Goal: Task Accomplishment & Management: Complete application form

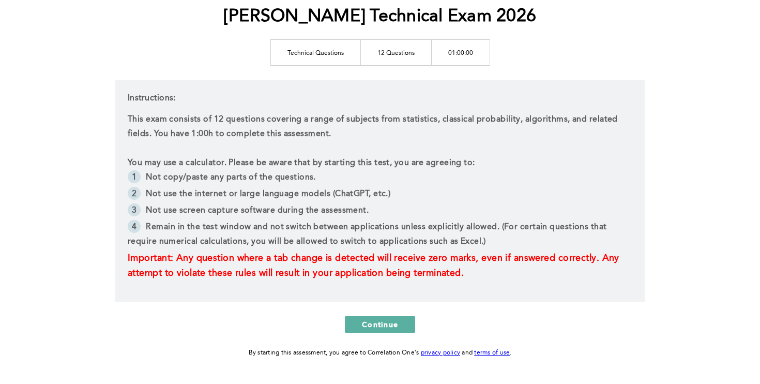
scroll to position [132, 0]
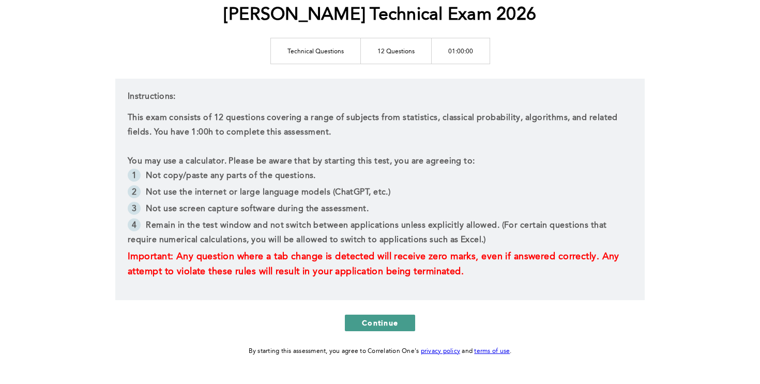
click at [371, 321] on span "Continue" at bounding box center [380, 323] width 36 height 10
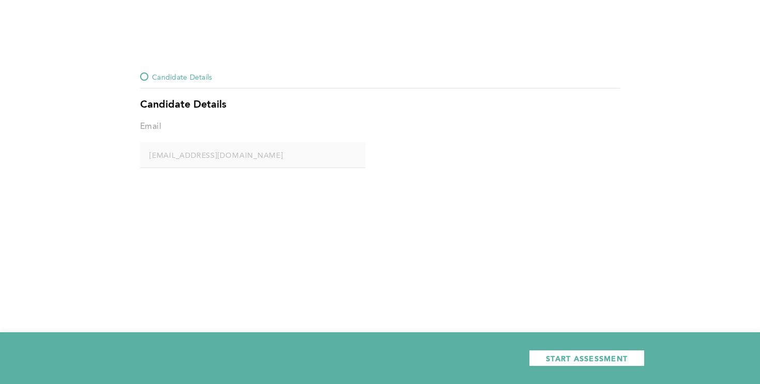
click at [556, 343] on div "START ASSESSMENT" at bounding box center [380, 358] width 760 height 52
click at [558, 353] on span "START ASSESSMENT" at bounding box center [587, 358] width 82 height 10
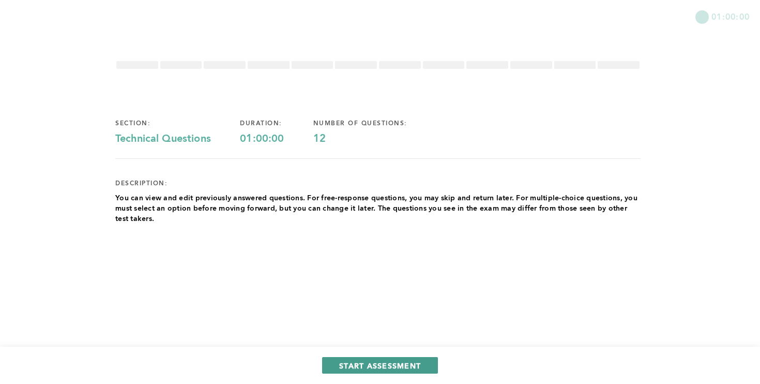
click at [381, 368] on span "START ASSESSMENT" at bounding box center [380, 366] width 82 height 10
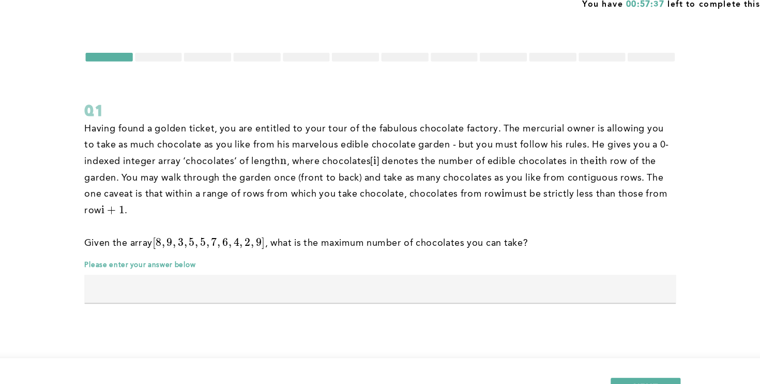
click at [324, 274] on input "text" at bounding box center [378, 270] width 526 height 25
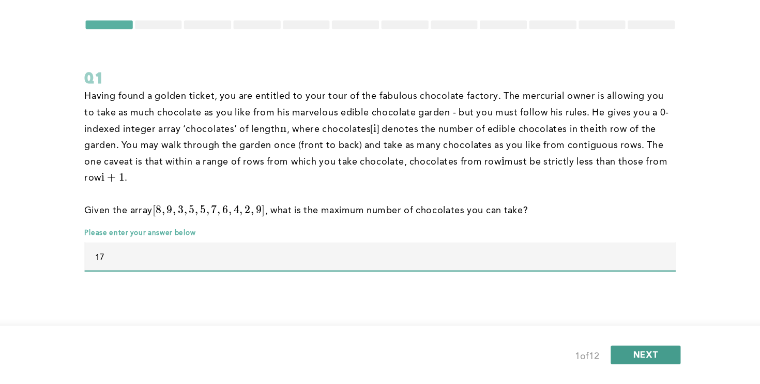
type input "17"
click at [601, 355] on button "NEXT" at bounding box center [614, 358] width 62 height 17
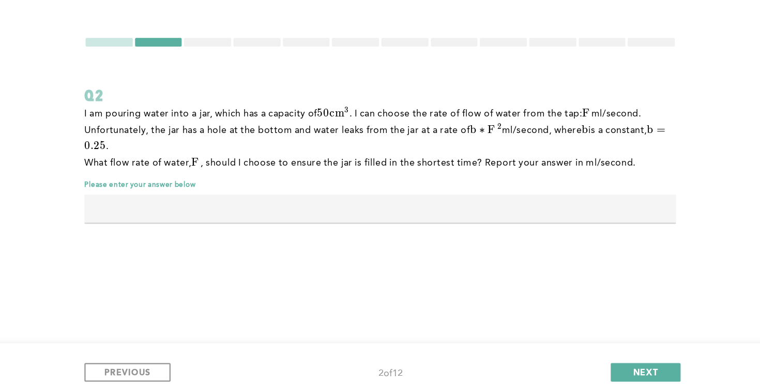
click at [360, 212] on input "text" at bounding box center [378, 212] width 526 height 25
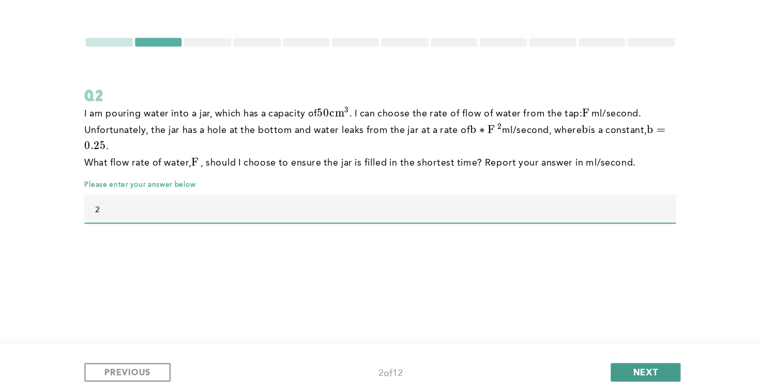
type input "2"
click at [615, 350] on button "NEXT" at bounding box center [614, 358] width 62 height 17
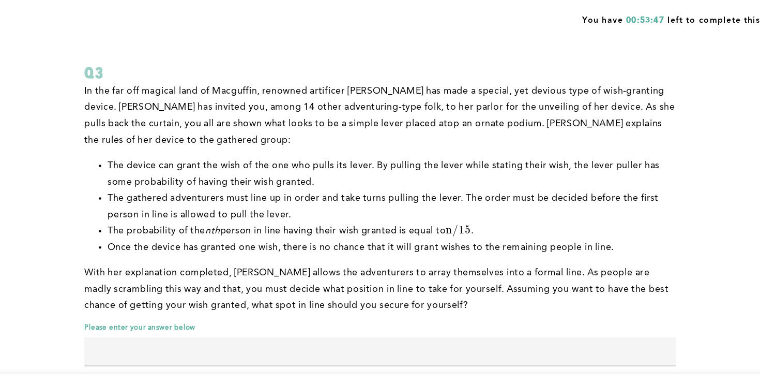
scroll to position [31, 0]
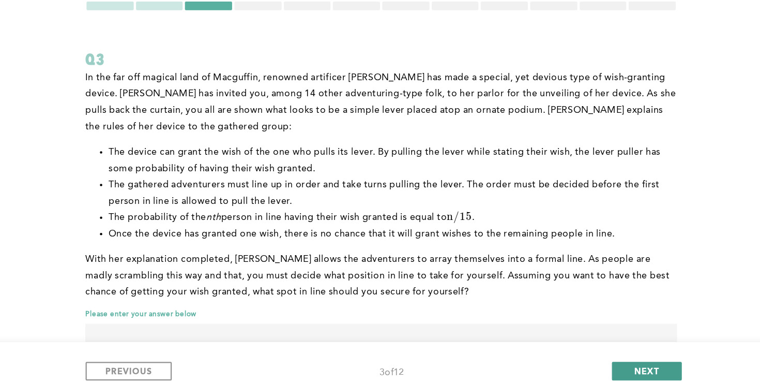
click at [603, 358] on span "NEXT" at bounding box center [614, 358] width 22 height 10
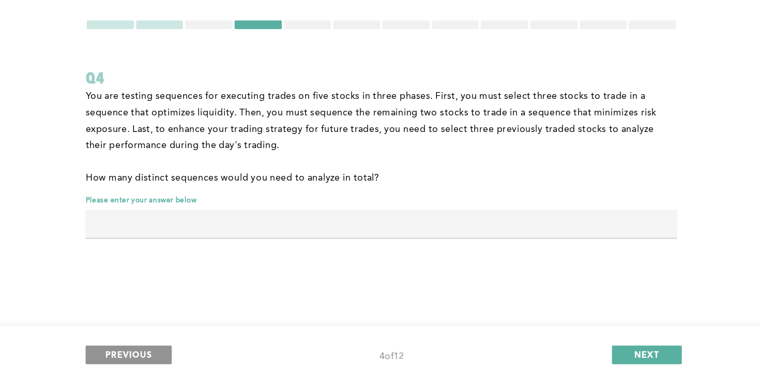
click at [175, 358] on button "PREVIOUS" at bounding box center [153, 358] width 77 height 17
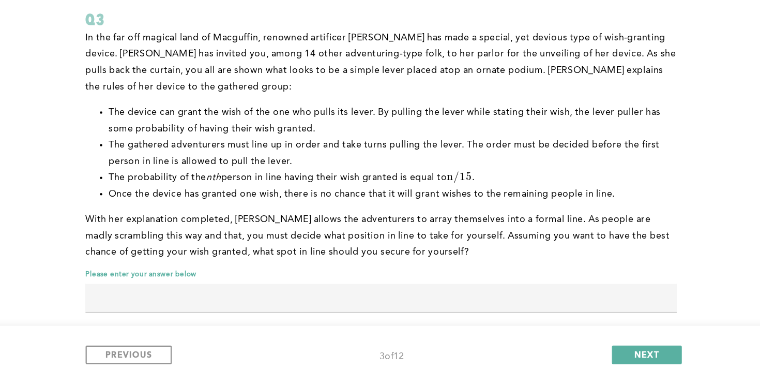
scroll to position [53, 0]
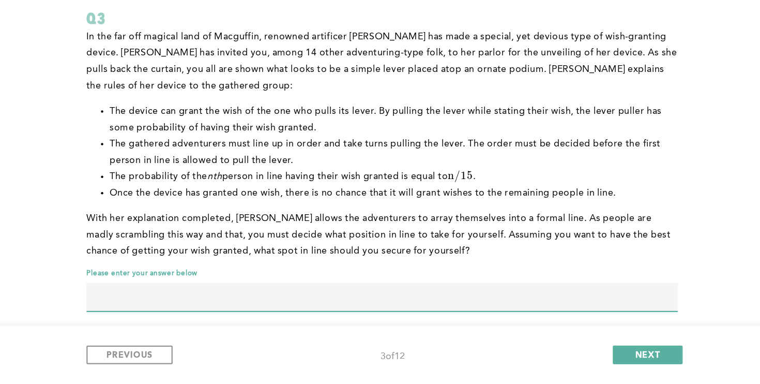
click at [266, 301] on input "text" at bounding box center [378, 306] width 526 height 25
type input "4"
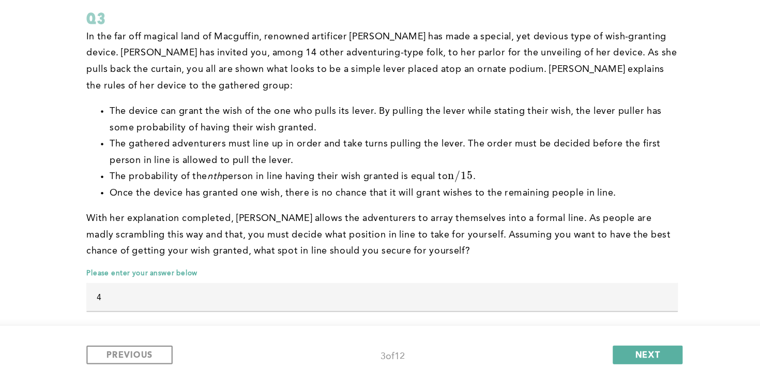
click at [593, 367] on div "PREVIOUS 3 of 12 NEXT" at bounding box center [380, 358] width 760 height 52
click at [601, 360] on button "NEXT" at bounding box center [614, 358] width 62 height 17
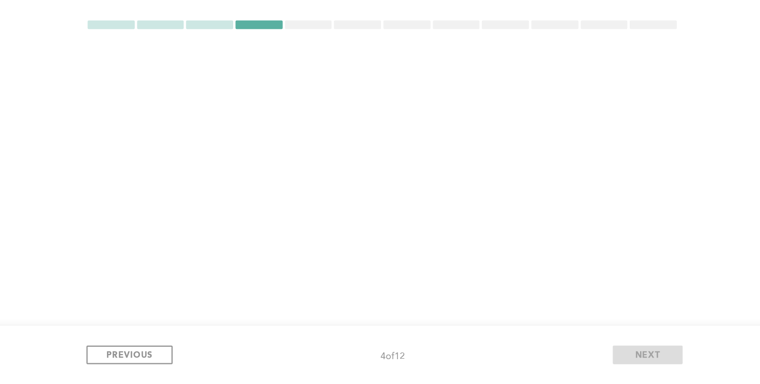
scroll to position [0, 0]
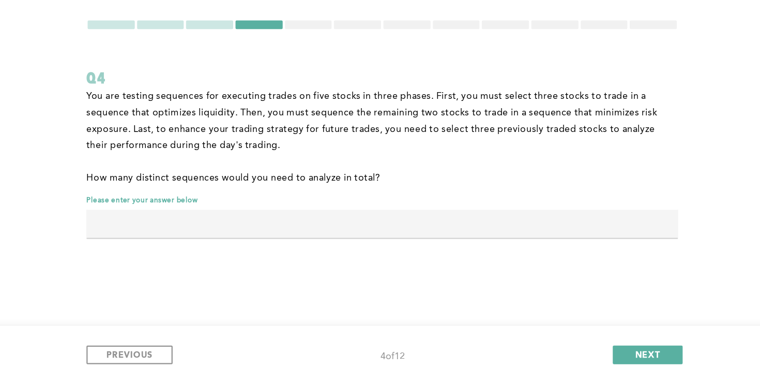
click at [370, 251] on input "text" at bounding box center [378, 241] width 526 height 25
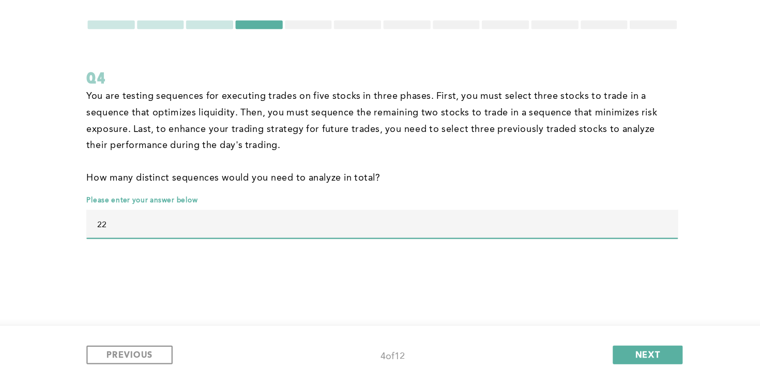
type input "2"
type input "1200"
click at [599, 347] on div "PREVIOUS 4 of 12 NEXT" at bounding box center [380, 358] width 760 height 52
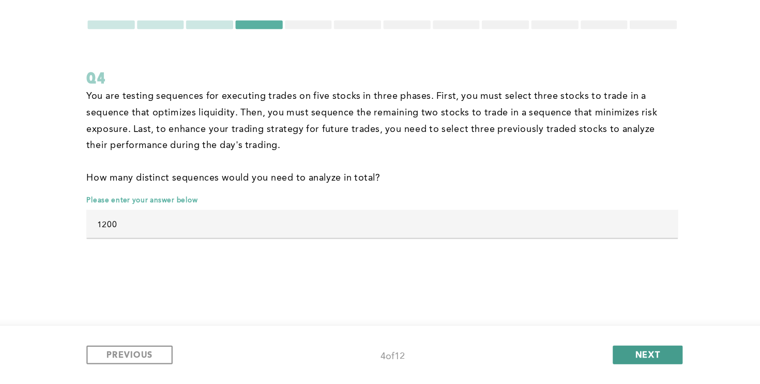
click at [602, 355] on button "NEXT" at bounding box center [614, 358] width 62 height 17
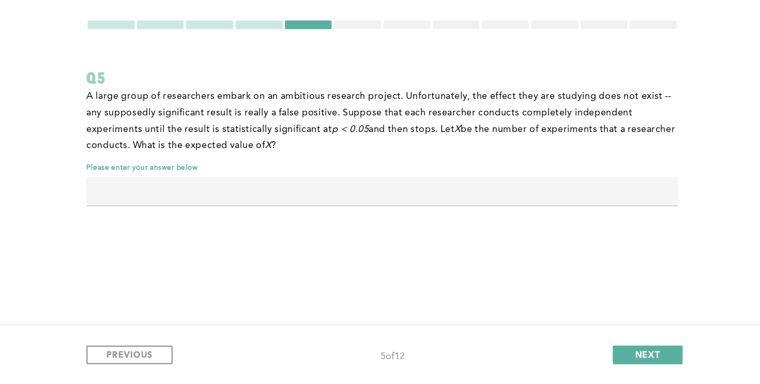
click at [340, 208] on input "text" at bounding box center [378, 212] width 526 height 25
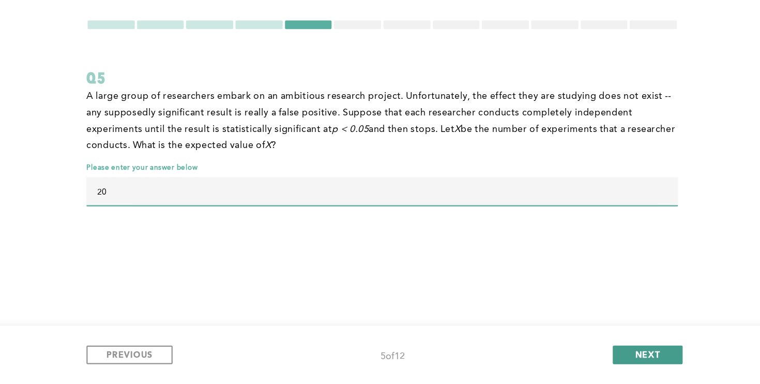
type input "20"
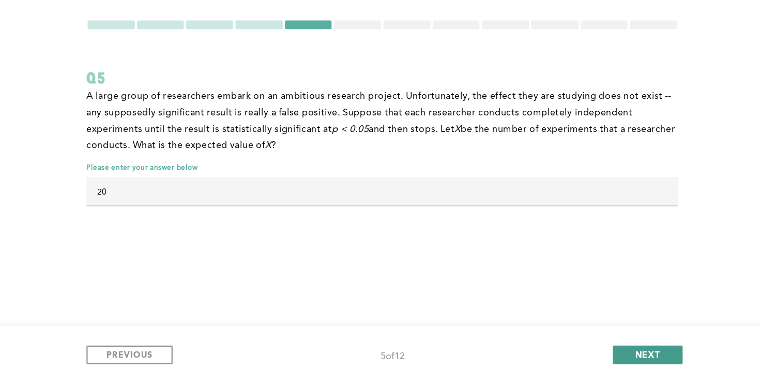
click at [606, 353] on span "NEXT" at bounding box center [614, 358] width 22 height 10
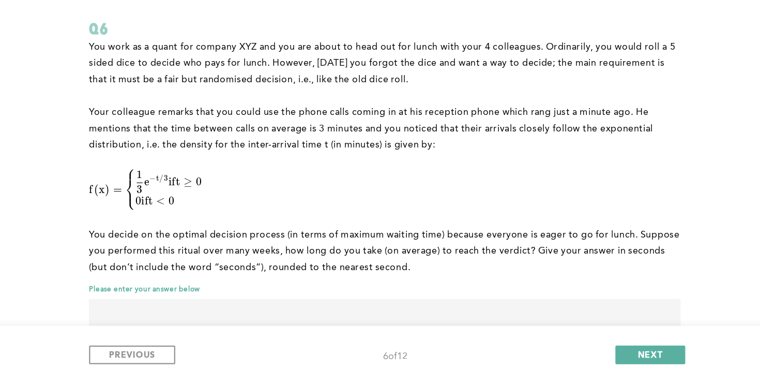
scroll to position [45, 0]
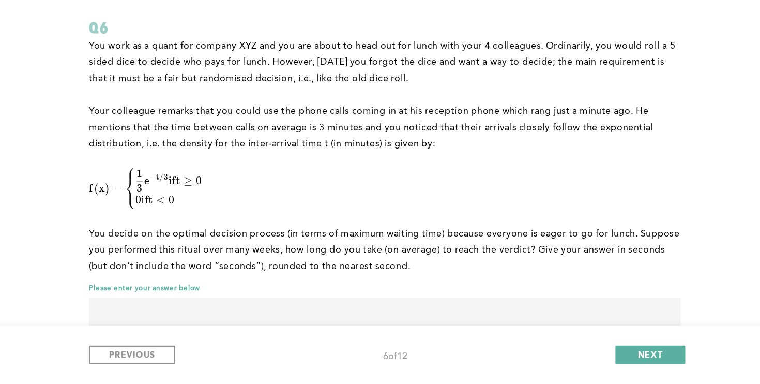
click at [339, 307] on input "text" at bounding box center [378, 319] width 526 height 25
type input "144"
click at [636, 356] on button "NEXT" at bounding box center [614, 358] width 62 height 17
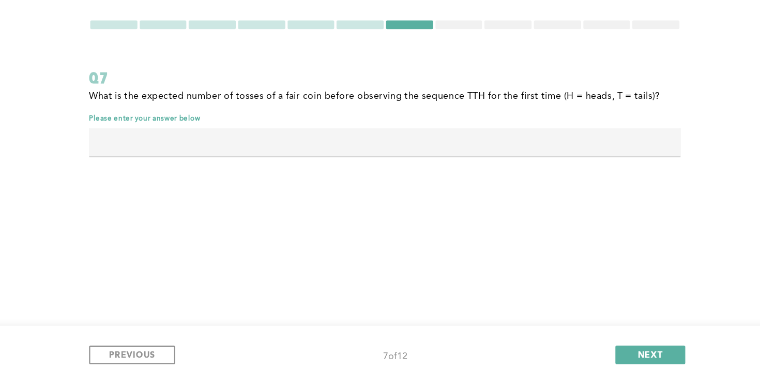
click at [356, 176] on input "text" at bounding box center [378, 169] width 526 height 25
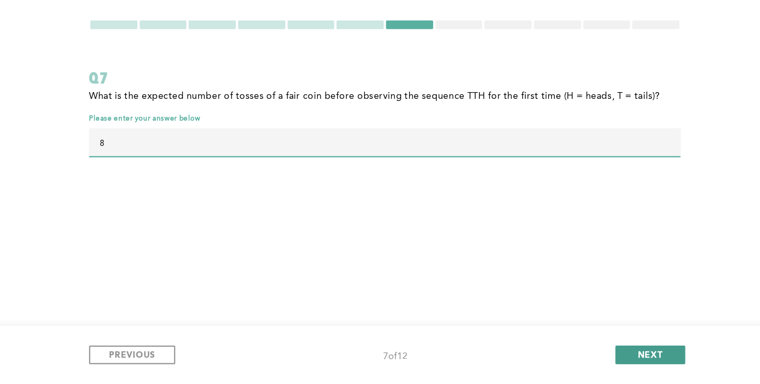
type input "8"
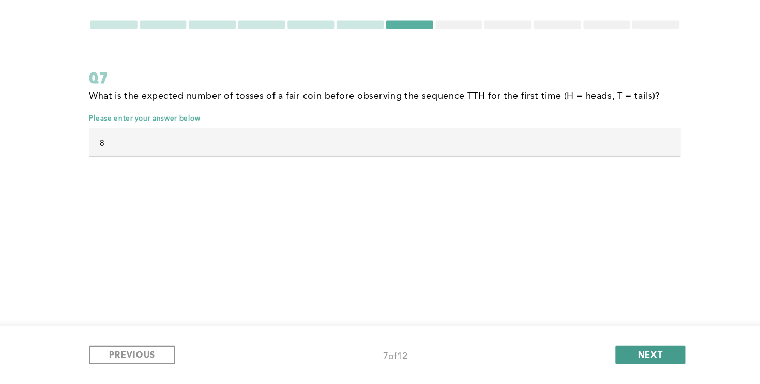
click at [608, 350] on button "NEXT" at bounding box center [614, 358] width 62 height 17
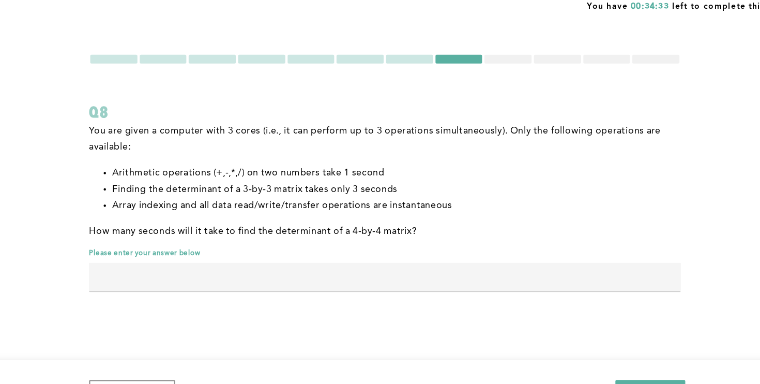
click at [430, 262] on input "text" at bounding box center [378, 258] width 526 height 25
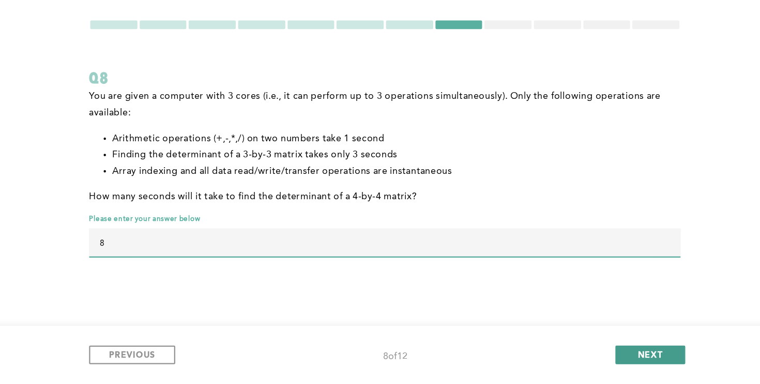
type input "8"
click at [607, 363] on button "NEXT" at bounding box center [614, 358] width 62 height 17
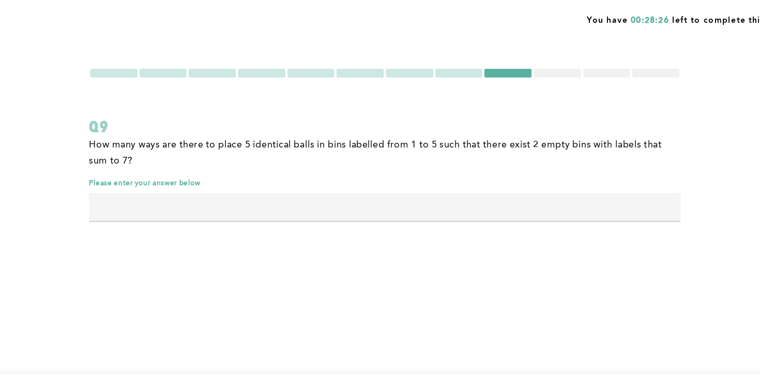
click at [358, 186] on input "text" at bounding box center [378, 183] width 526 height 25
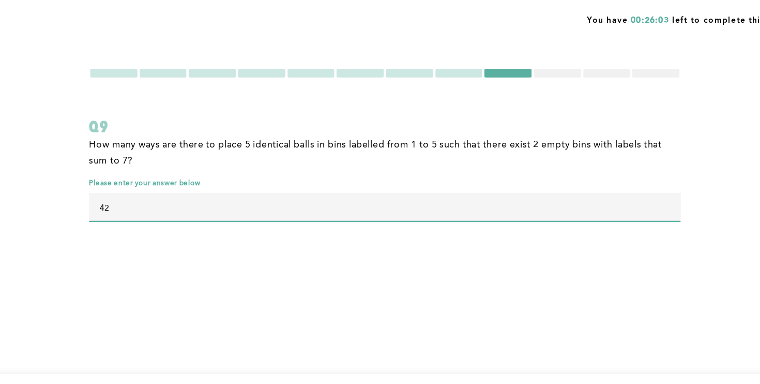
type input "4"
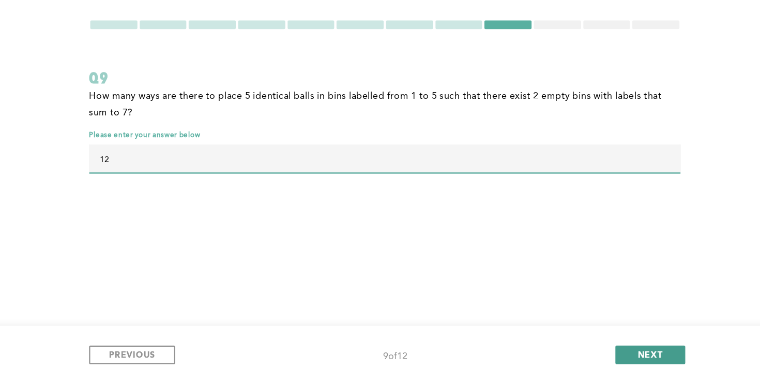
type input "12"
click at [605, 355] on span "NEXT" at bounding box center [614, 358] width 22 height 10
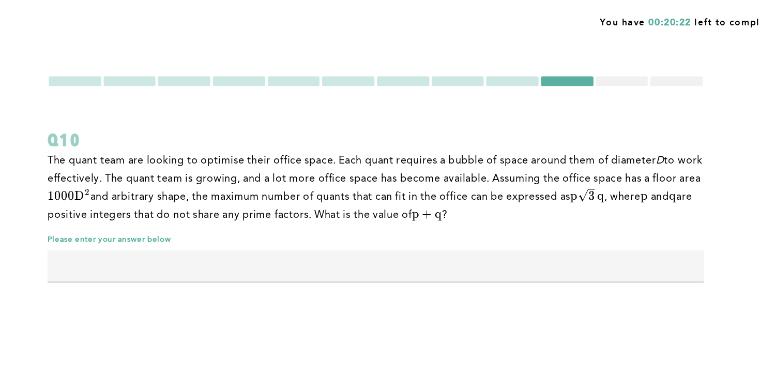
click at [453, 216] on input "text" at bounding box center [378, 212] width 526 height 25
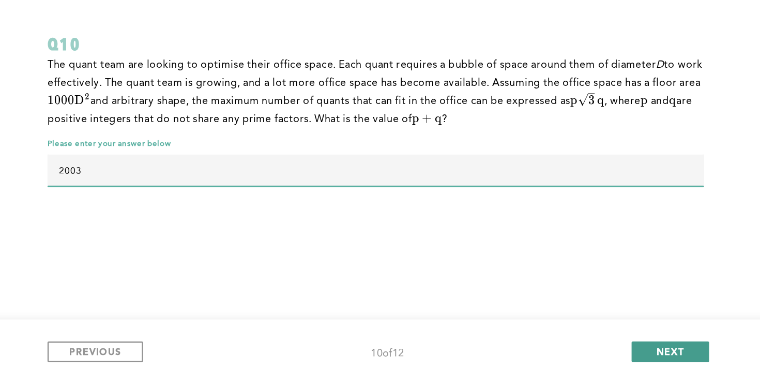
type input "2003"
click at [606, 353] on span "NEXT" at bounding box center [614, 358] width 22 height 10
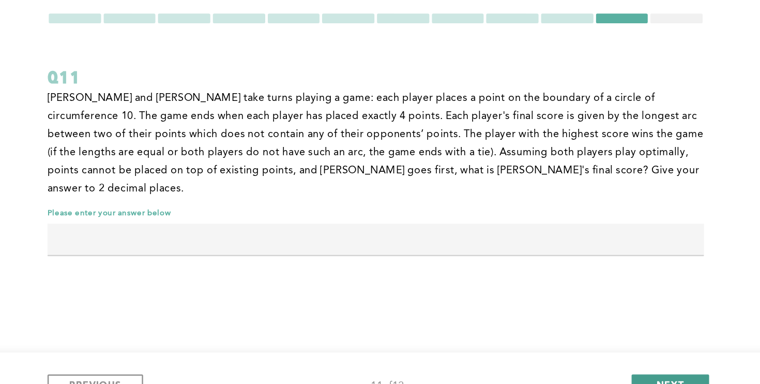
click at [620, 352] on button "NEXT" at bounding box center [614, 358] width 62 height 17
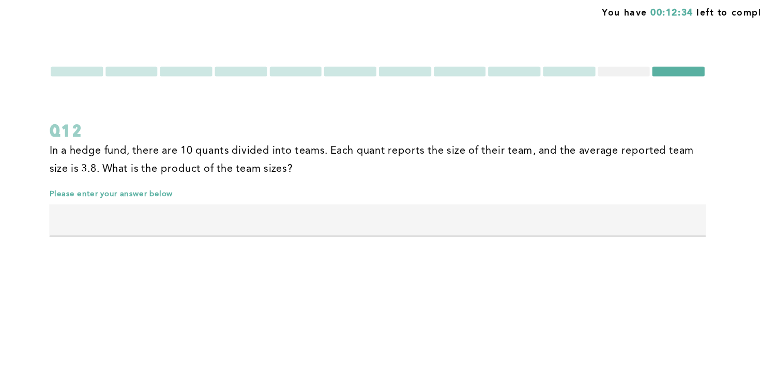
click at [485, 205] on span "error placeholder" at bounding box center [378, 203] width 526 height 7
click at [457, 161] on span "Please enter your answer below" at bounding box center [378, 163] width 526 height 8
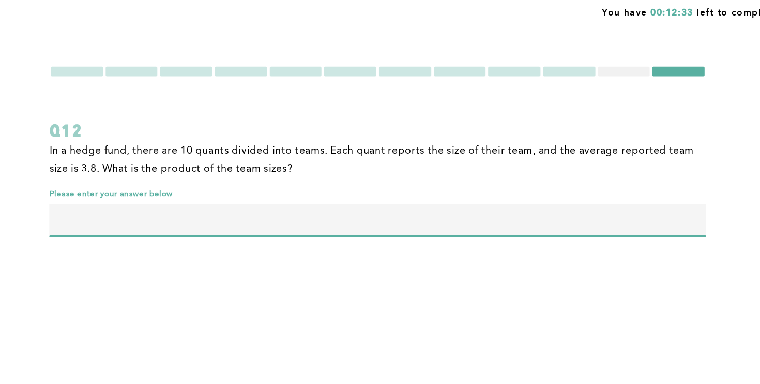
click at [459, 175] on input "text" at bounding box center [378, 183] width 526 height 25
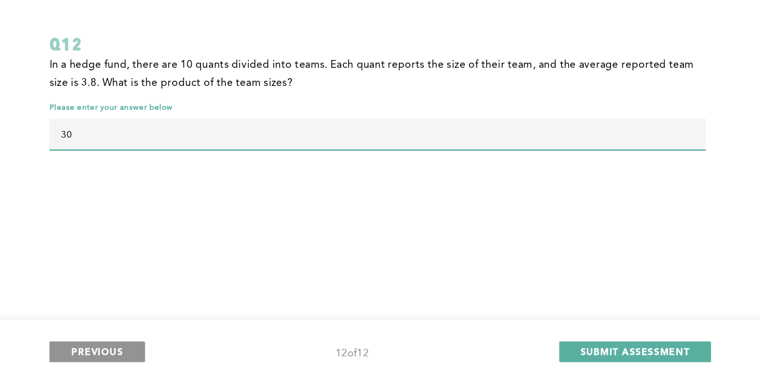
type input "30"
click at [170, 363] on button "PREVIOUS" at bounding box center [153, 358] width 77 height 17
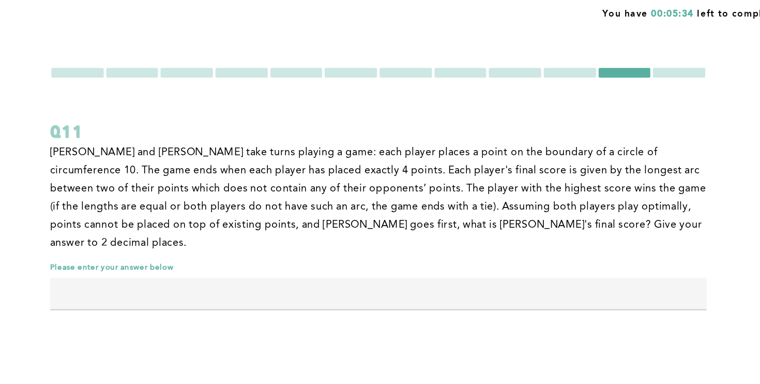
click at [287, 238] on input "text" at bounding box center [378, 241] width 526 height 25
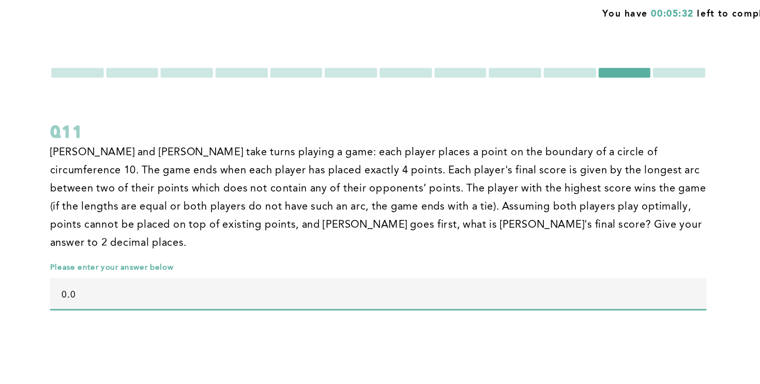
type input "0.00"
drag, startPoint x: 194, startPoint y: 222, endPoint x: 96, endPoint y: 222, distance: 98.3
click at [96, 222] on div "You have 00:02:01 left to complete this section. Q11 [PERSON_NAME] and [PERSON_…" at bounding box center [380, 192] width 760 height 384
drag, startPoint x: 174, startPoint y: 232, endPoint x: 88, endPoint y: 232, distance: 85.4
click at [88, 232] on div "You have 00:01:58 left to complete this section. Q11 [PERSON_NAME] and [PERSON_…" at bounding box center [380, 192] width 760 height 384
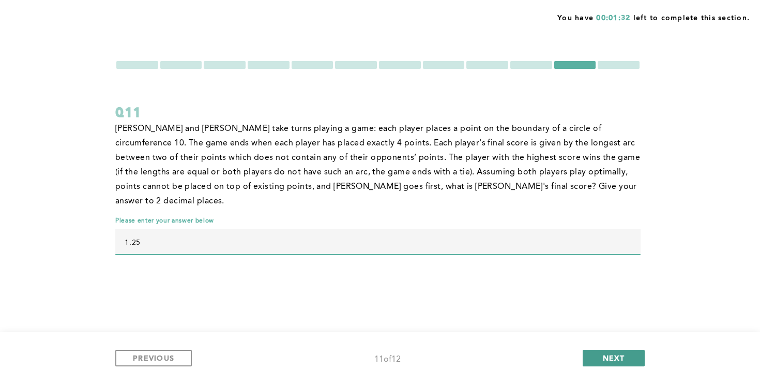
type input "1.25"
click at [633, 354] on button "NEXT" at bounding box center [614, 358] width 62 height 17
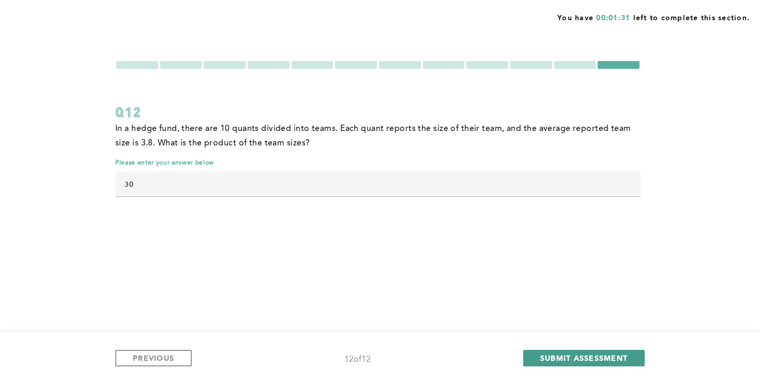
click at [625, 356] on span "SUBMIT ASSESSMENT" at bounding box center [584, 358] width 87 height 10
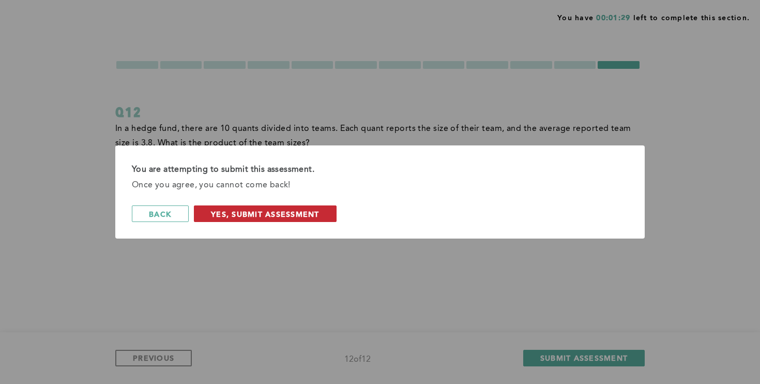
click at [298, 214] on span "Yes, Submit Assessment" at bounding box center [265, 214] width 109 height 10
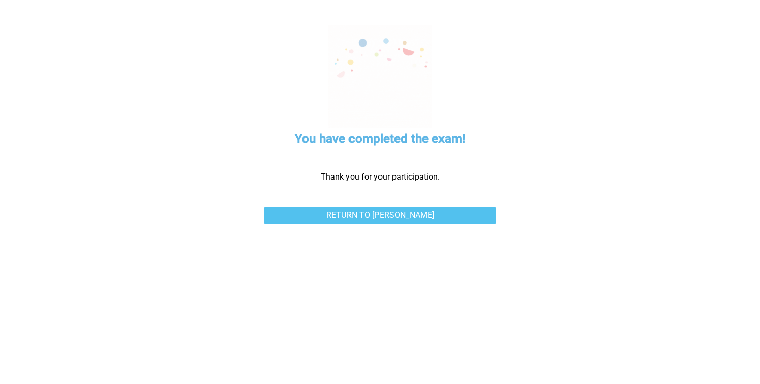
click at [335, 215] on link "Return to [PERSON_NAME]" at bounding box center [380, 215] width 233 height 17
